Goal: Task Accomplishment & Management: Use online tool/utility

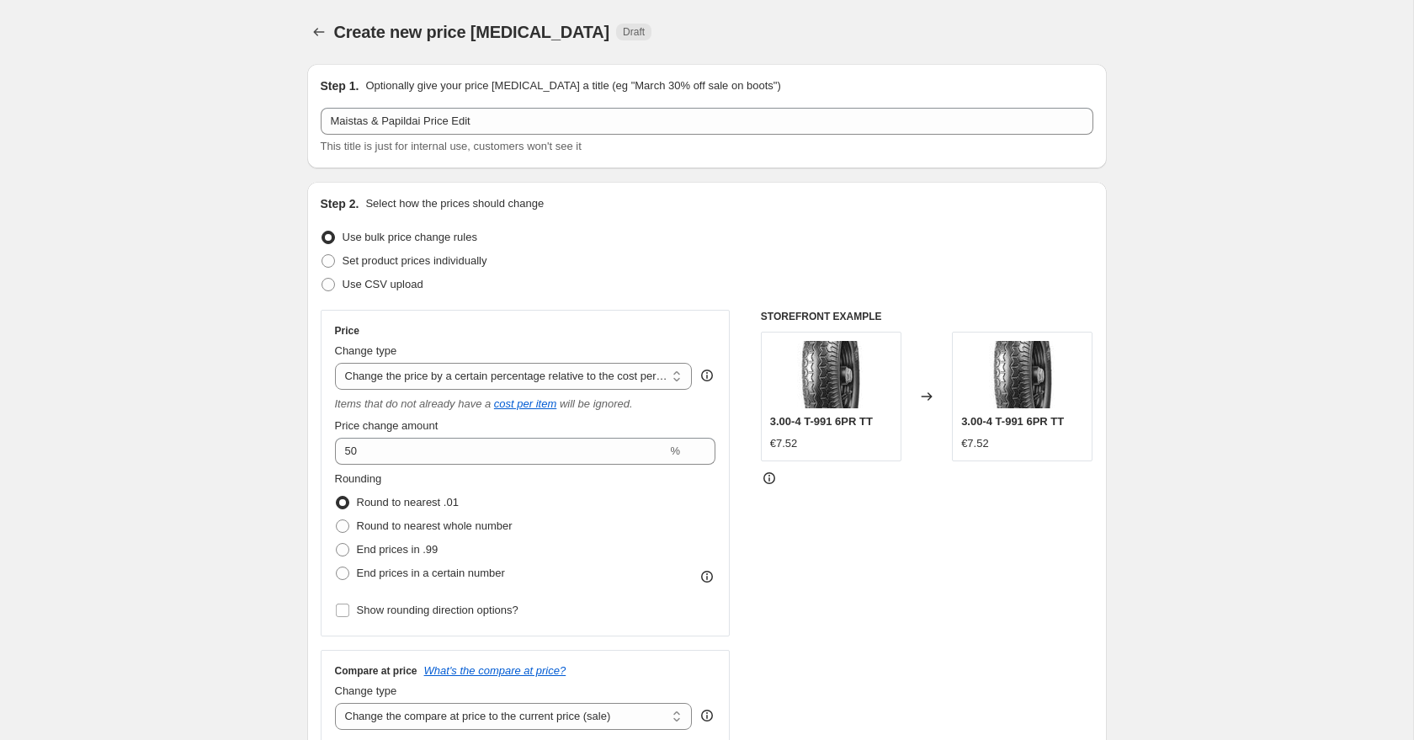
select select "pc"
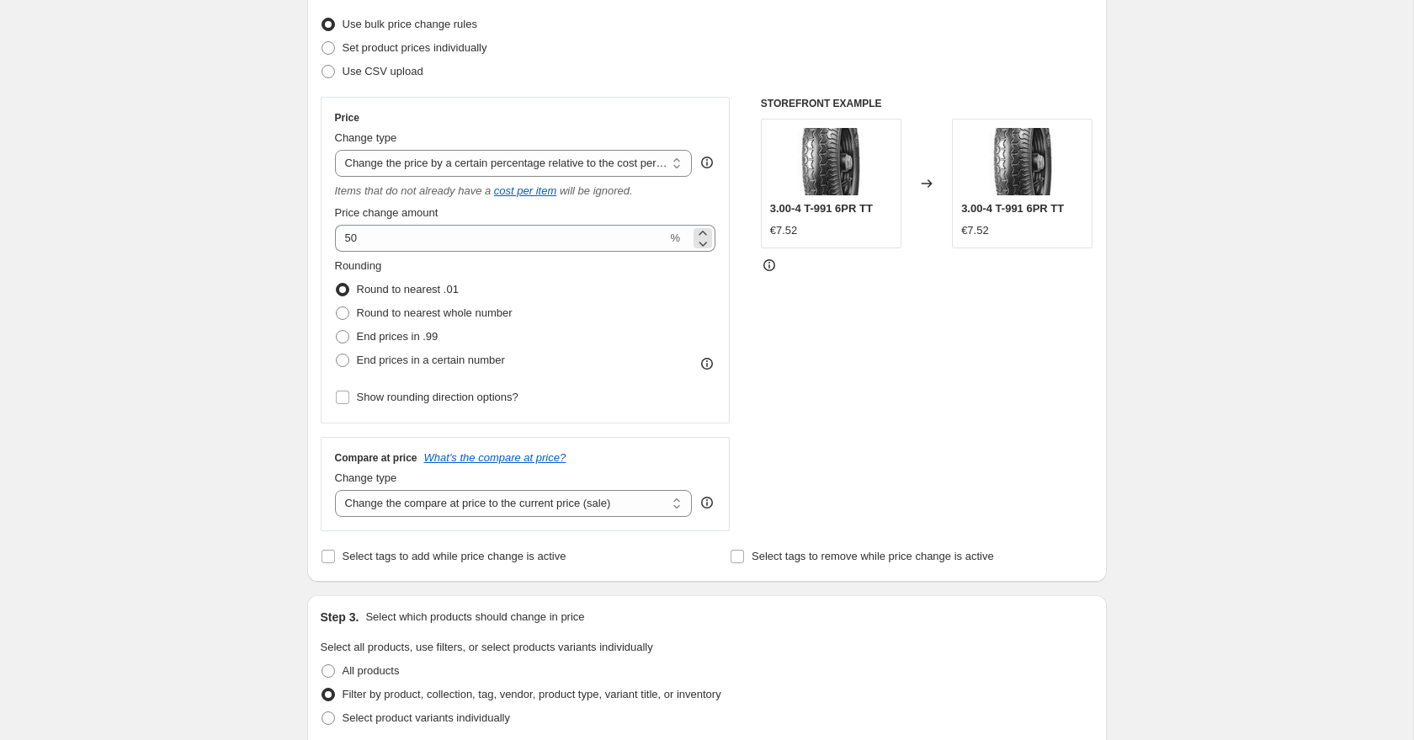
scroll to position [202, 0]
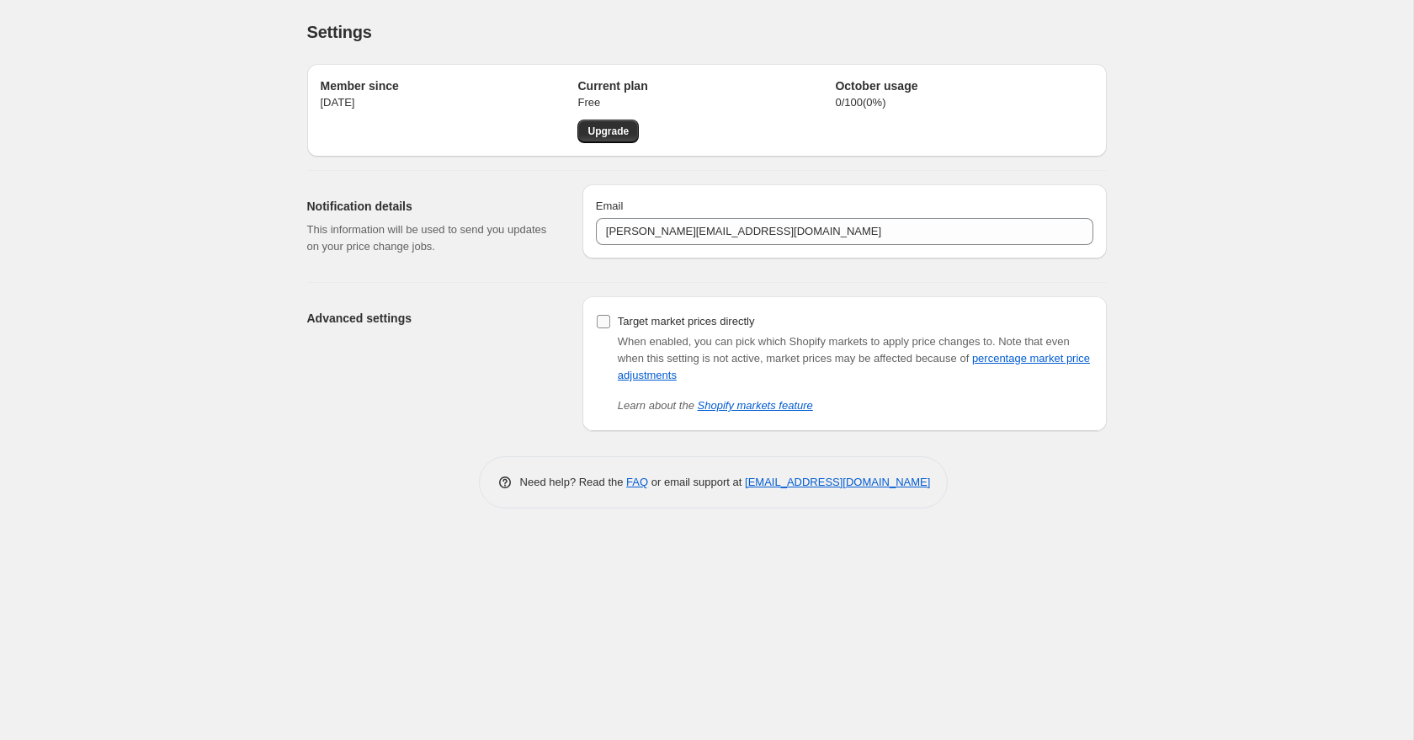
click at [602, 328] on span at bounding box center [603, 321] width 15 height 15
click at [602, 328] on input "Target market prices directly" at bounding box center [603, 321] width 13 height 13
checkbox input "true"
click at [567, 368] on div "Advanced settings" at bounding box center [438, 363] width 262 height 135
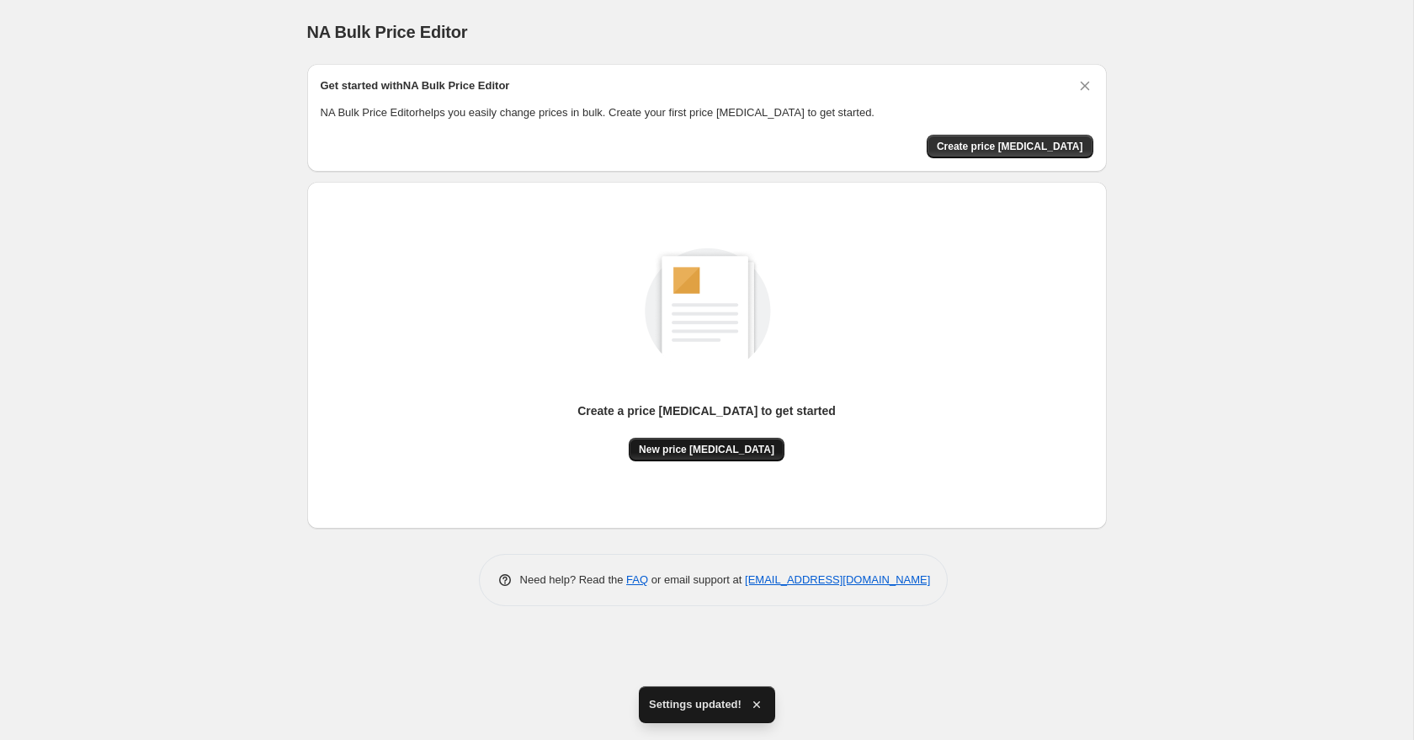
click at [713, 444] on span "New price [MEDICAL_DATA]" at bounding box center [707, 449] width 136 height 13
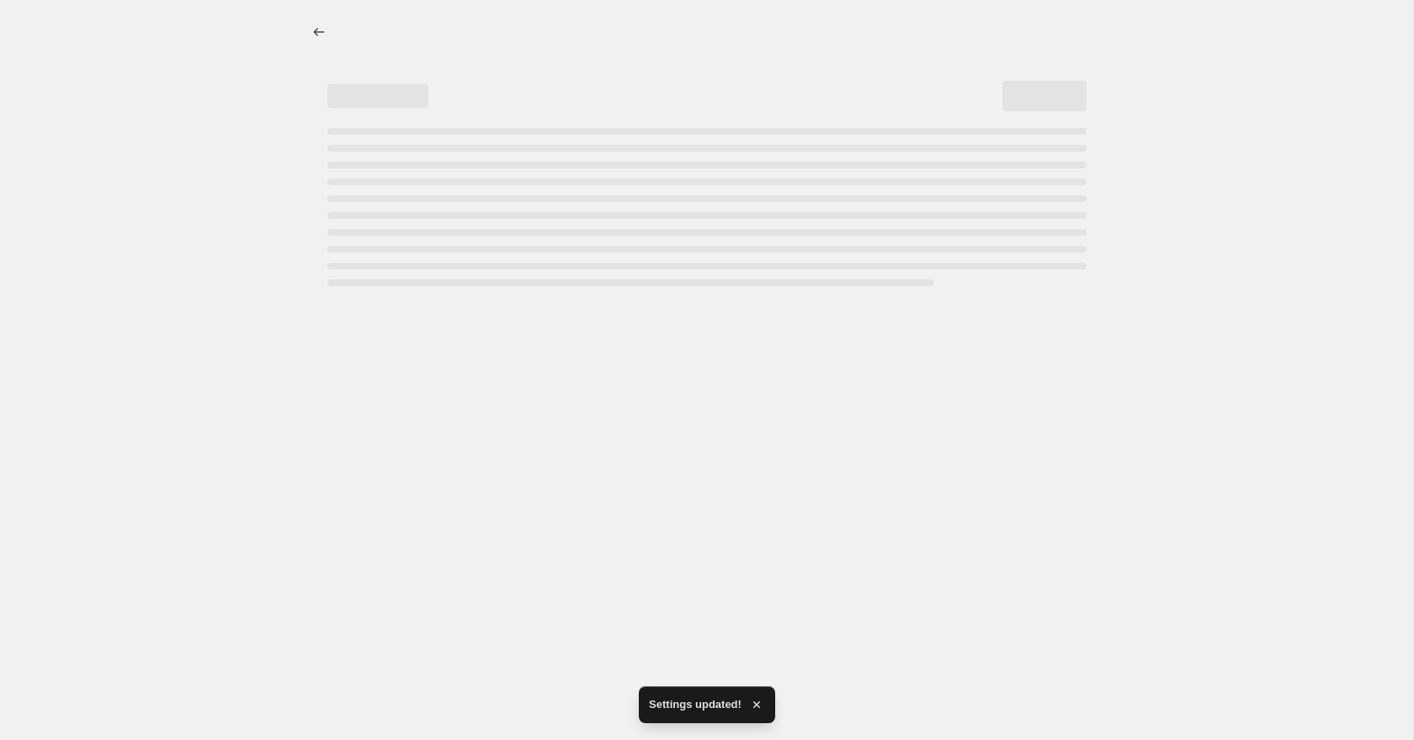
select select "percentage"
